Goal: Information Seeking & Learning: Learn about a topic

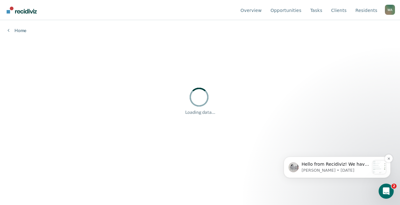
click at [359, 170] on p "[PERSON_NAME] • [DATE]" at bounding box center [336, 171] width 68 height 6
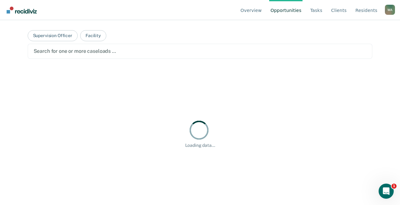
click at [98, 53] on div at bounding box center [200, 50] width 333 height 7
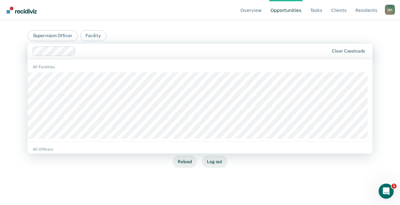
click at [331, 186] on div "Sorry, we’re having trouble loading this page Try reloading the page. If that d…" at bounding box center [200, 133] width 325 height 114
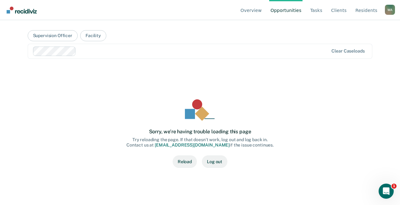
drag, startPoint x: 182, startPoint y: 162, endPoint x: 185, endPoint y: 160, distance: 3.4
click at [182, 162] on button "Reload" at bounding box center [185, 161] width 24 height 13
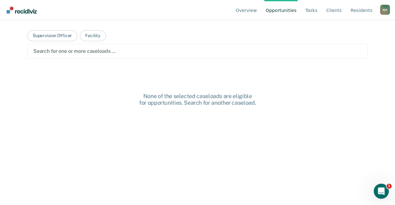
click at [286, 10] on link "Opportunities" at bounding box center [281, 10] width 33 height 20
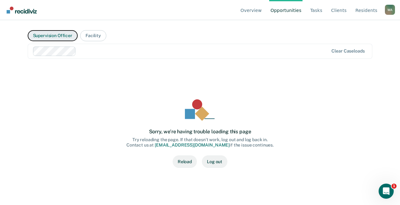
click at [59, 36] on button "Supervision Officer" at bounding box center [53, 35] width 50 height 11
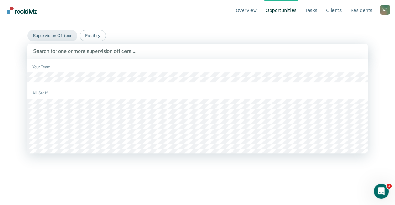
click at [105, 53] on div at bounding box center [197, 50] width 329 height 7
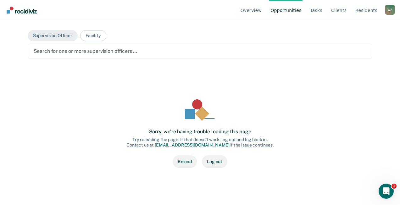
click at [187, 53] on div at bounding box center [200, 50] width 333 height 7
click at [149, 47] on div "Search for one or more supervision officers …" at bounding box center [200, 51] width 334 height 8
click at [90, 37] on button "Facility" at bounding box center [93, 35] width 26 height 11
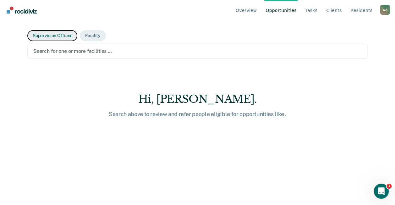
click at [49, 36] on button "Supervision Officer" at bounding box center [52, 35] width 50 height 11
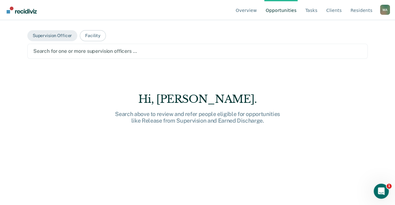
click at [281, 10] on link "Opportunities" at bounding box center [281, 10] width 33 height 20
click at [113, 49] on div at bounding box center [197, 50] width 329 height 7
drag, startPoint x: 332, startPoint y: 99, endPoint x: 327, endPoint y: 42, distance: 57.4
click at [332, 93] on div "Hi, Amy. Search above to review and refer people eligible for opportunities lik…" at bounding box center [197, 160] width 341 height 135
click at [259, 10] on link "Overview" at bounding box center [247, 10] width 24 height 20
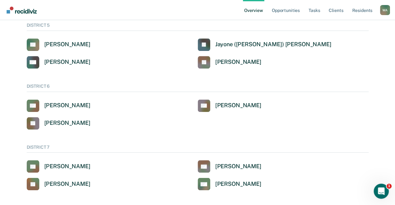
scroll to position [405, 0]
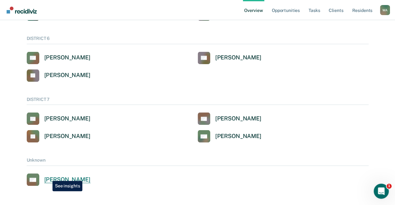
click at [48, 176] on div "Amy E Welsh" at bounding box center [67, 179] width 46 height 7
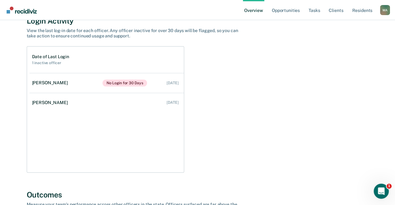
scroll to position [63, 0]
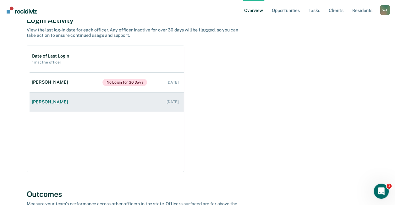
click at [50, 104] on div "Scott Waskow" at bounding box center [51, 101] width 38 height 5
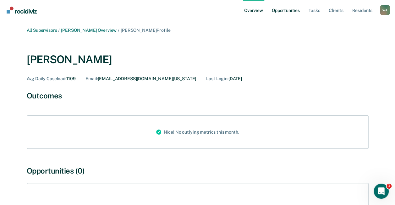
click at [288, 9] on link "Opportunities" at bounding box center [286, 10] width 31 height 20
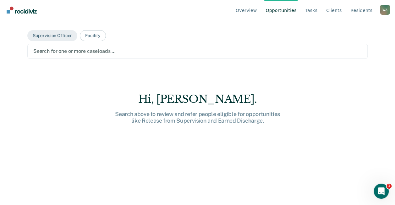
click at [96, 51] on div at bounding box center [197, 50] width 329 height 7
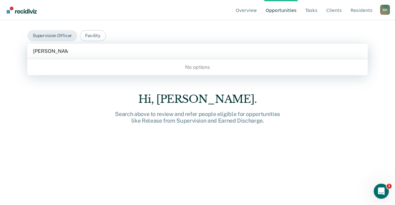
type input "Waskow, Scott"
click at [294, 96] on div "Hi, Amy." at bounding box center [197, 99] width 201 height 13
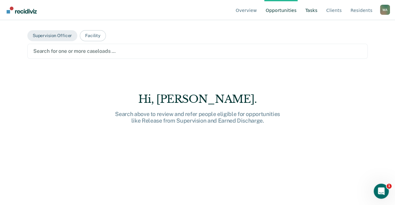
click at [313, 11] on link "Tasks" at bounding box center [311, 10] width 15 height 20
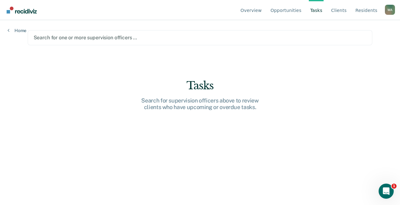
click at [151, 38] on div at bounding box center [200, 37] width 333 height 7
drag, startPoint x: 273, startPoint y: 100, endPoint x: 274, endPoint y: 84, distance: 16.1
click at [274, 84] on div "Tasks Search for supervision officers above to review clients who have upcoming…" at bounding box center [199, 94] width 201 height 31
drag, startPoint x: 274, startPoint y: 84, endPoint x: 261, endPoint y: 10, distance: 75.4
click at [261, 10] on link "Overview" at bounding box center [251, 10] width 24 height 20
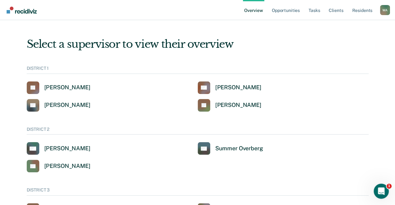
click at [386, 9] on div "W A" at bounding box center [385, 10] width 10 height 10
click at [335, 10] on link "Profile" at bounding box center [353, 12] width 53 height 5
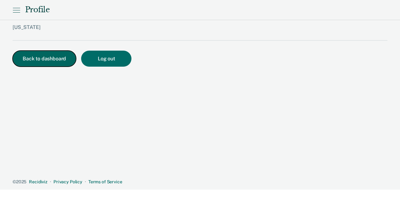
click at [40, 60] on button "Back to dashboard" at bounding box center [45, 59] width 64 height 16
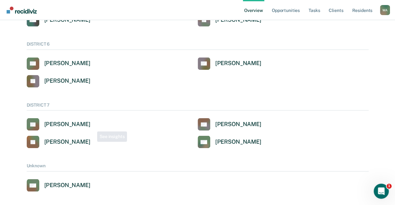
scroll to position [405, 0]
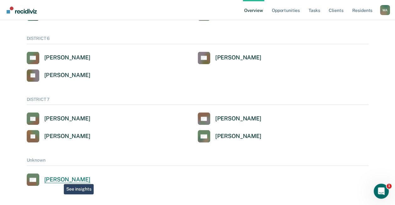
click at [59, 179] on div "Amy E Welsh" at bounding box center [67, 179] width 46 height 7
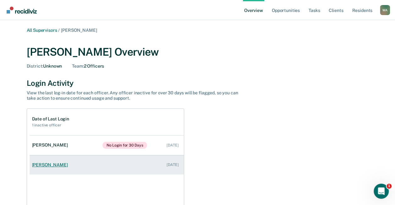
click at [49, 163] on div "Scott Waskow" at bounding box center [51, 164] width 38 height 5
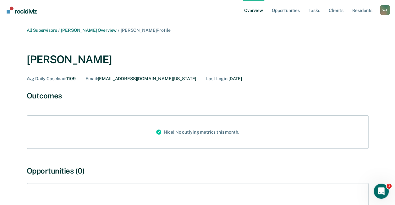
click at [257, 11] on link "Overview" at bounding box center [253, 10] width 21 height 20
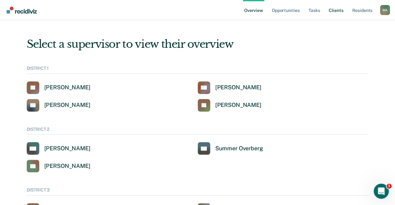
click at [341, 11] on link "Client s" at bounding box center [336, 10] width 17 height 20
